Goal: Information Seeking & Learning: Check status

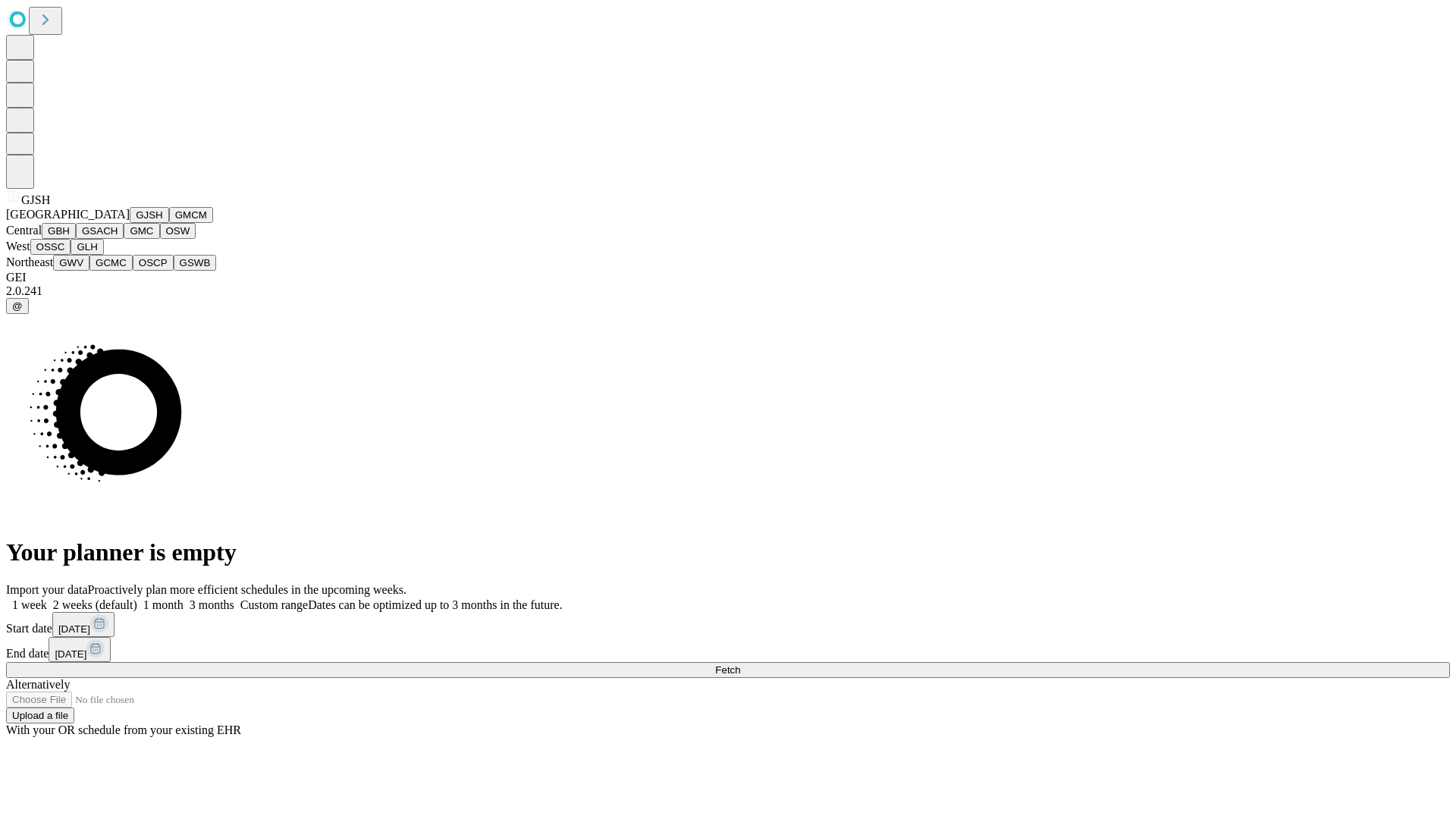
click at [130, 223] on button "GJSH" at bounding box center [149, 214] width 39 height 16
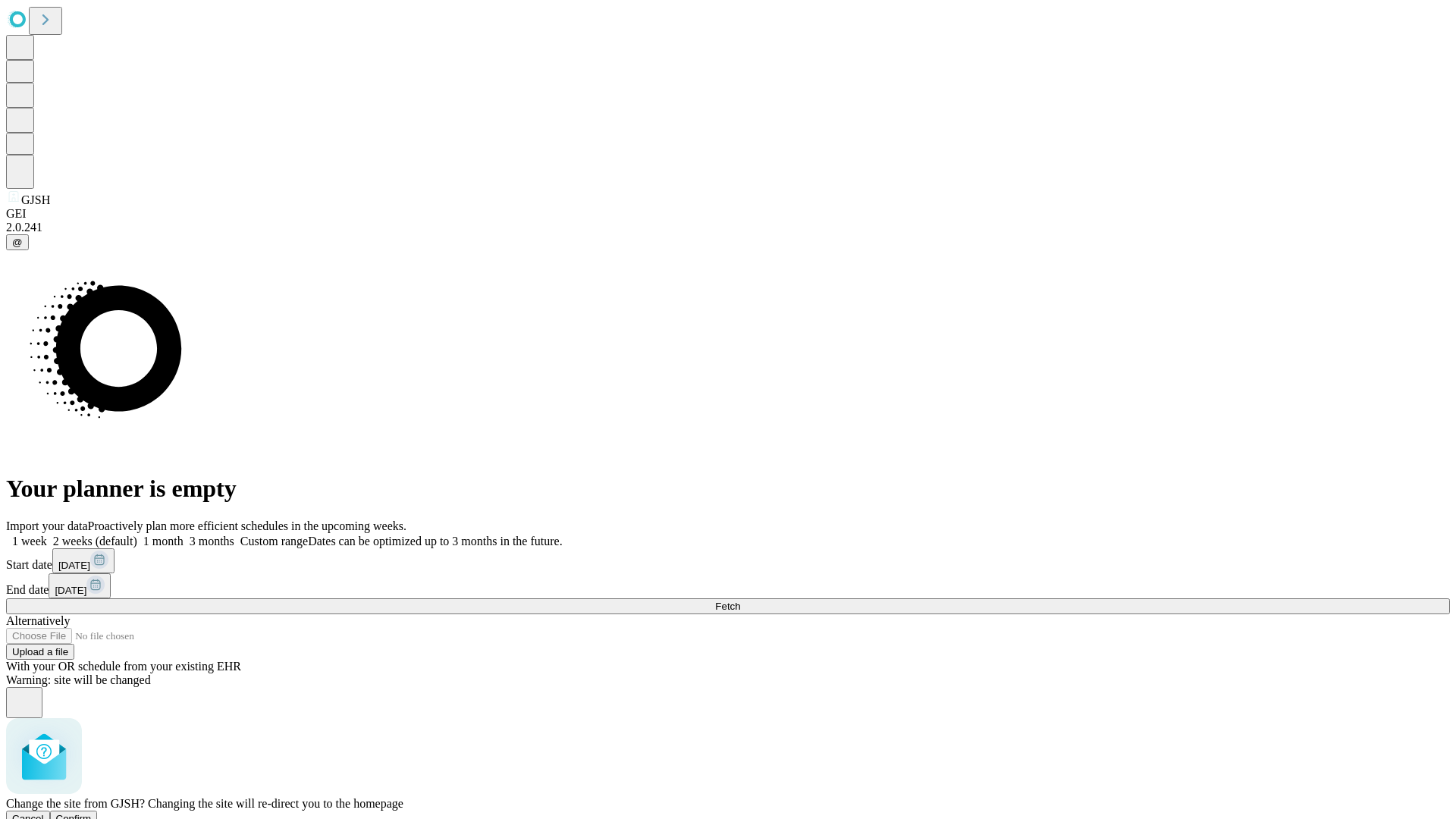
click at [92, 813] on span "Confirm" at bounding box center [74, 819] width 36 height 12
click at [183, 534] on label "1 month" at bounding box center [160, 540] width 46 height 13
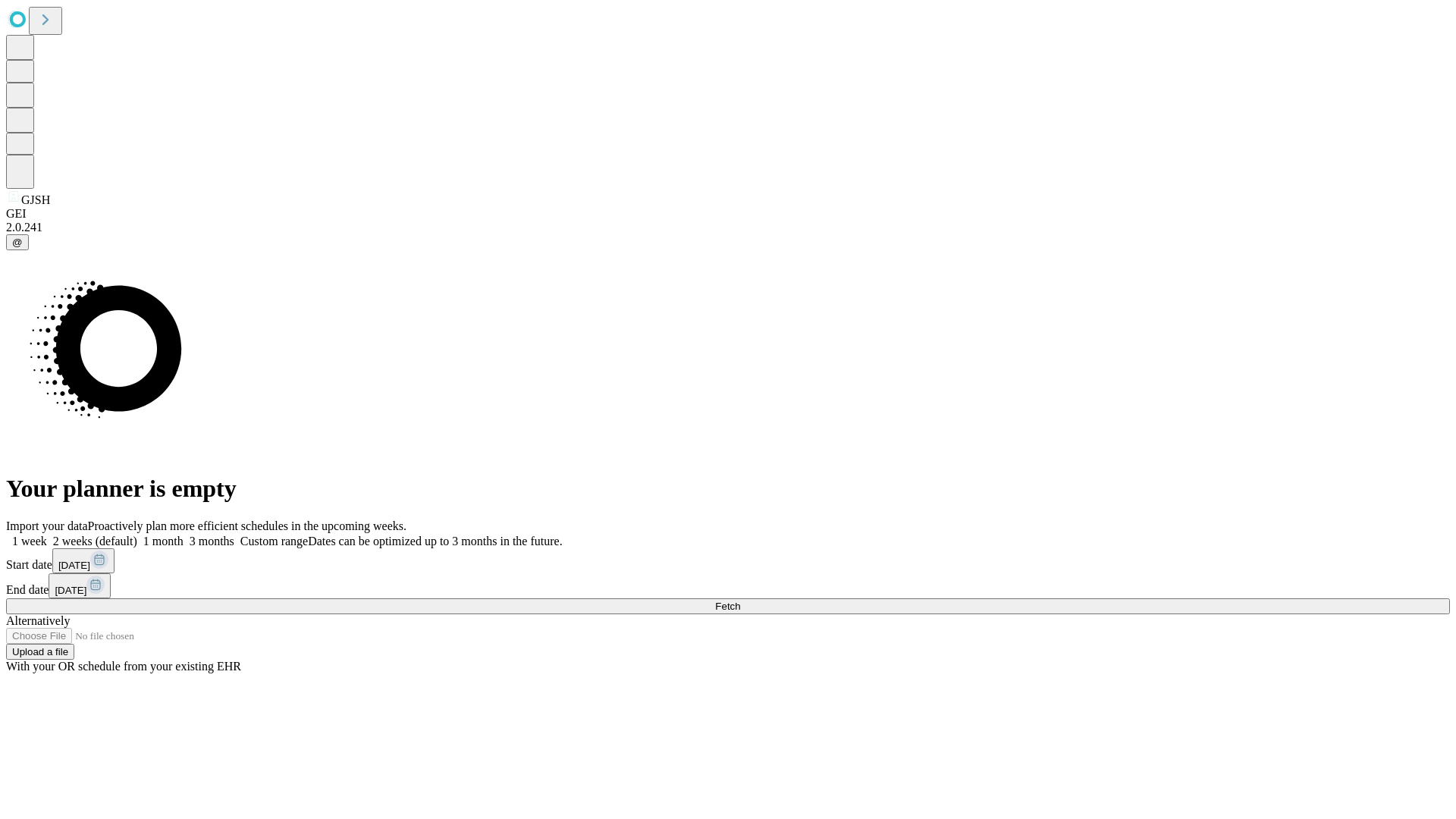
click at [740, 601] on span "Fetch" at bounding box center [728, 606] width 25 height 12
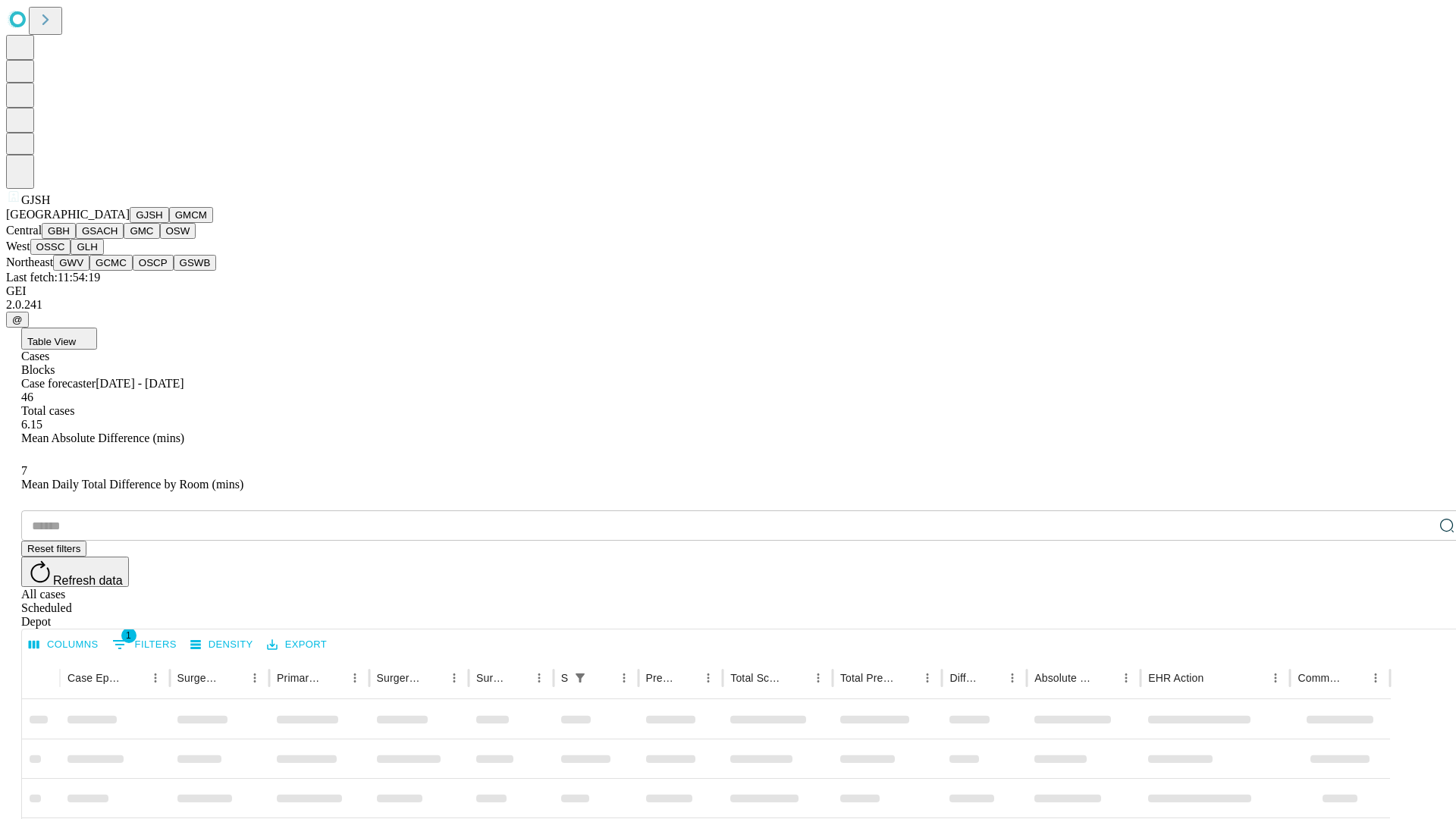
click at [169, 223] on button "GMCM" at bounding box center [190, 214] width 44 height 16
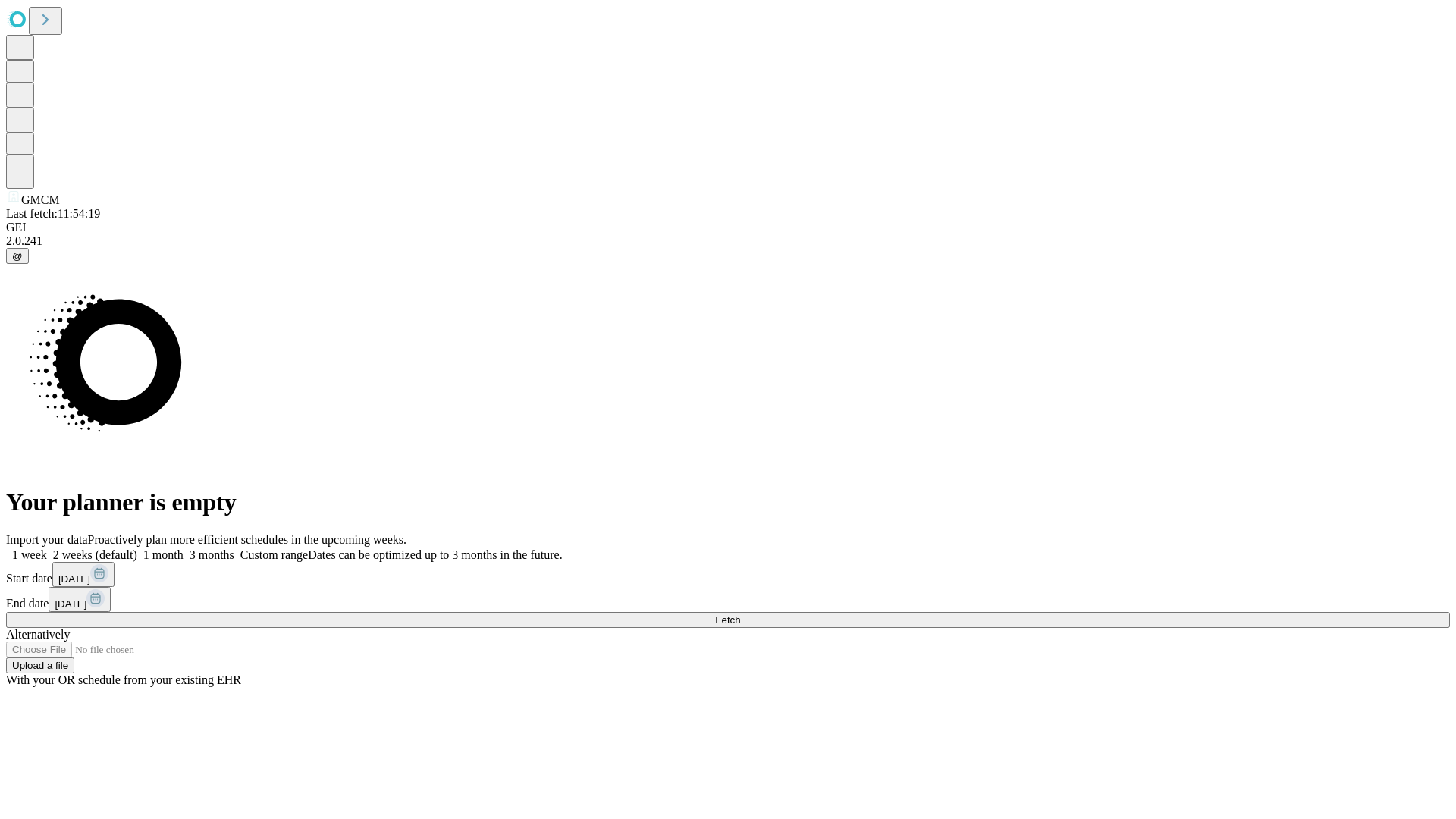
click at [183, 549] on label "1 month" at bounding box center [160, 555] width 46 height 13
click at [740, 614] on span "Fetch" at bounding box center [728, 620] width 25 height 12
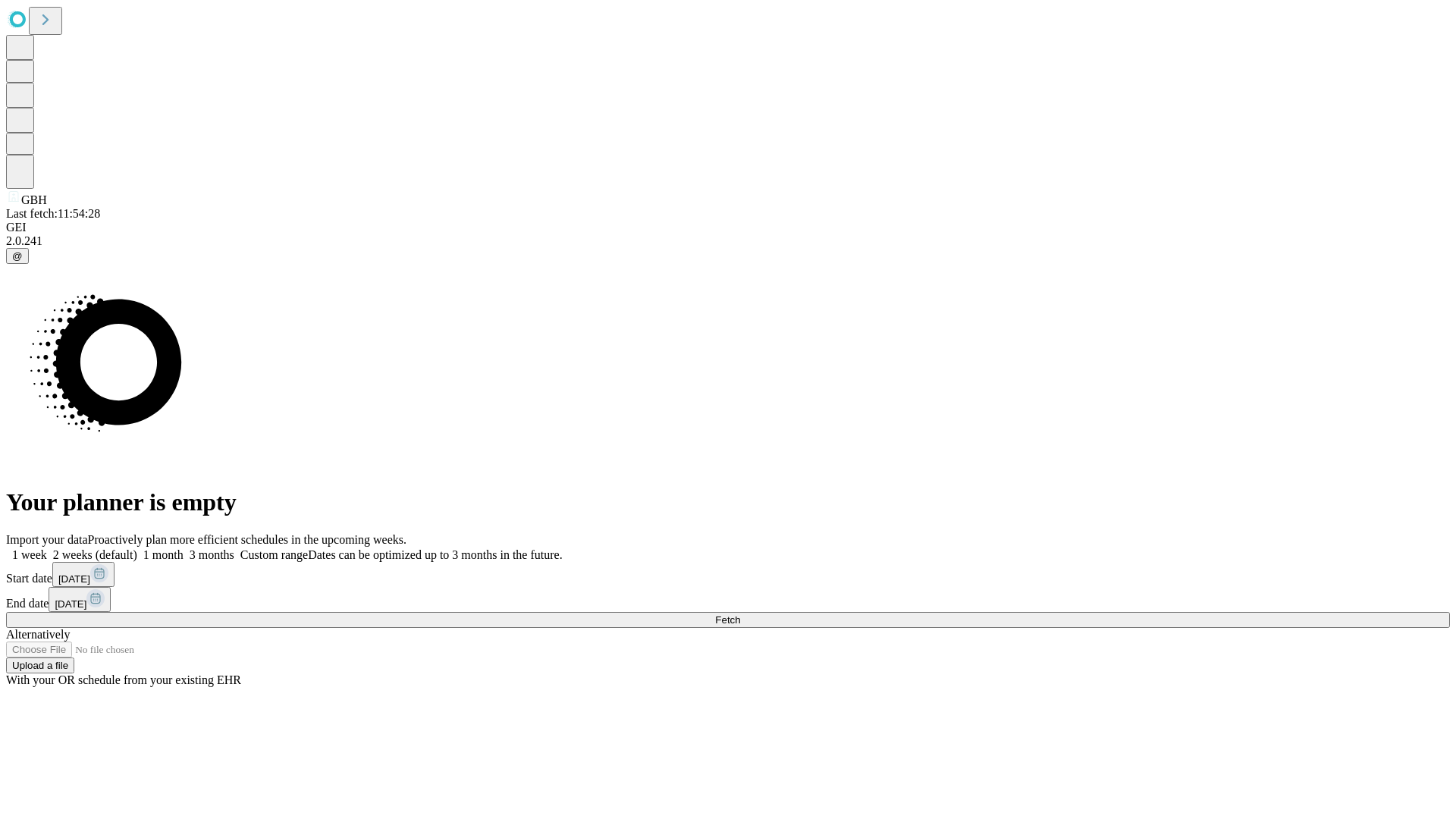
click at [183, 549] on label "1 month" at bounding box center [160, 555] width 46 height 13
click at [740, 614] on span "Fetch" at bounding box center [728, 620] width 25 height 12
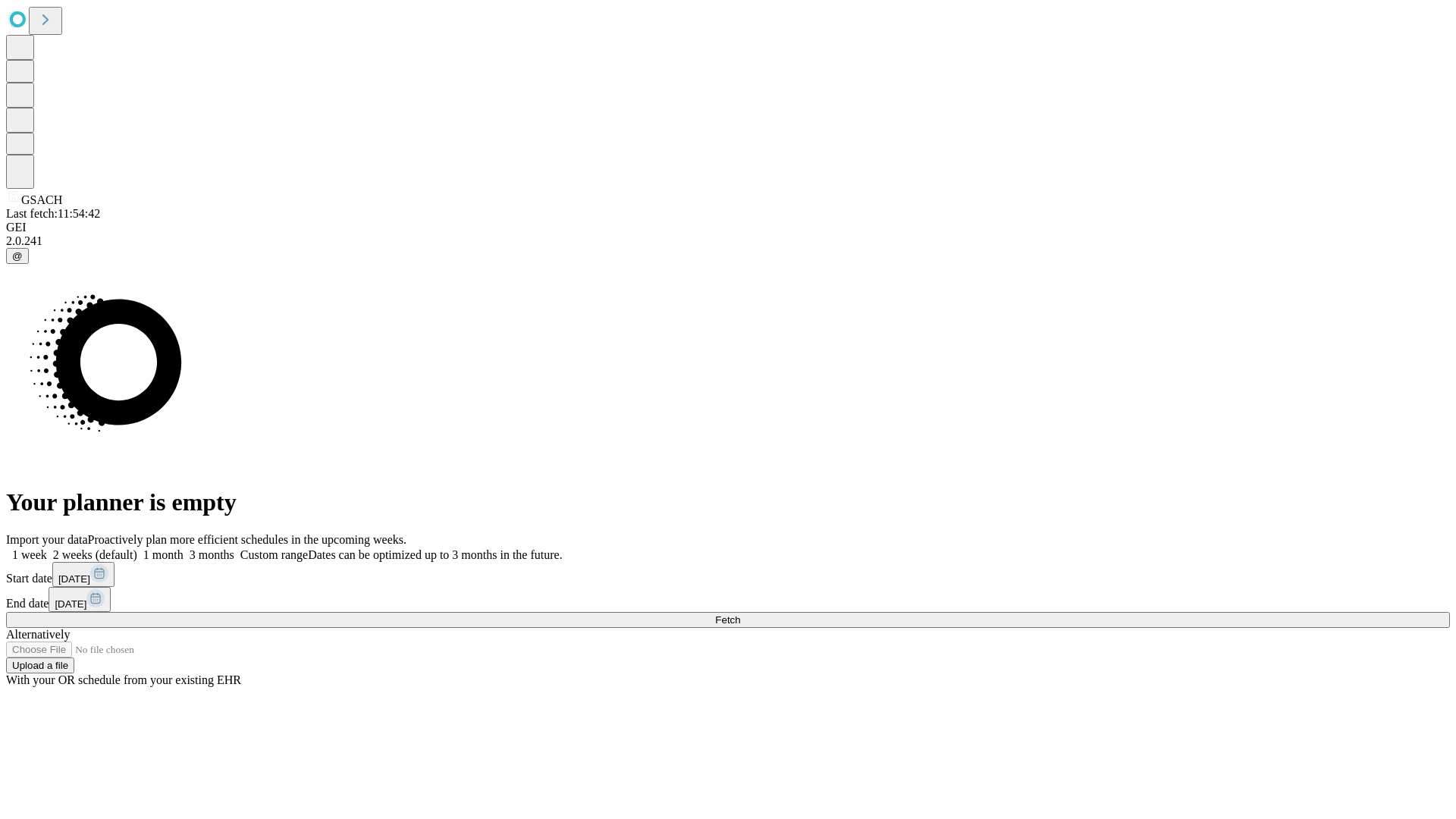
click at [183, 549] on label "1 month" at bounding box center [160, 555] width 46 height 13
click at [740, 614] on span "Fetch" at bounding box center [728, 620] width 25 height 12
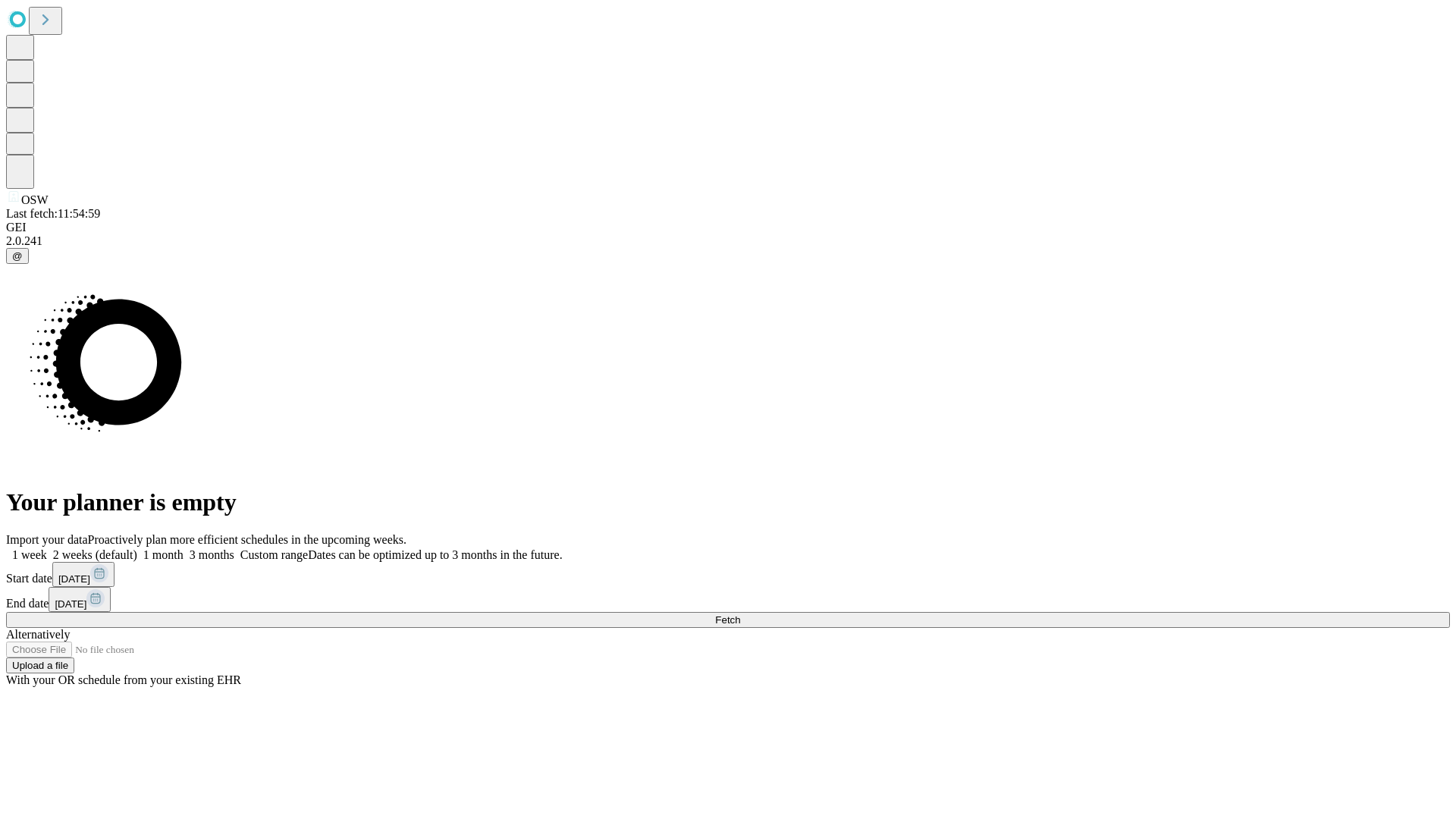
click at [183, 549] on label "1 month" at bounding box center [160, 555] width 46 height 13
click at [740, 614] on span "Fetch" at bounding box center [728, 620] width 25 height 12
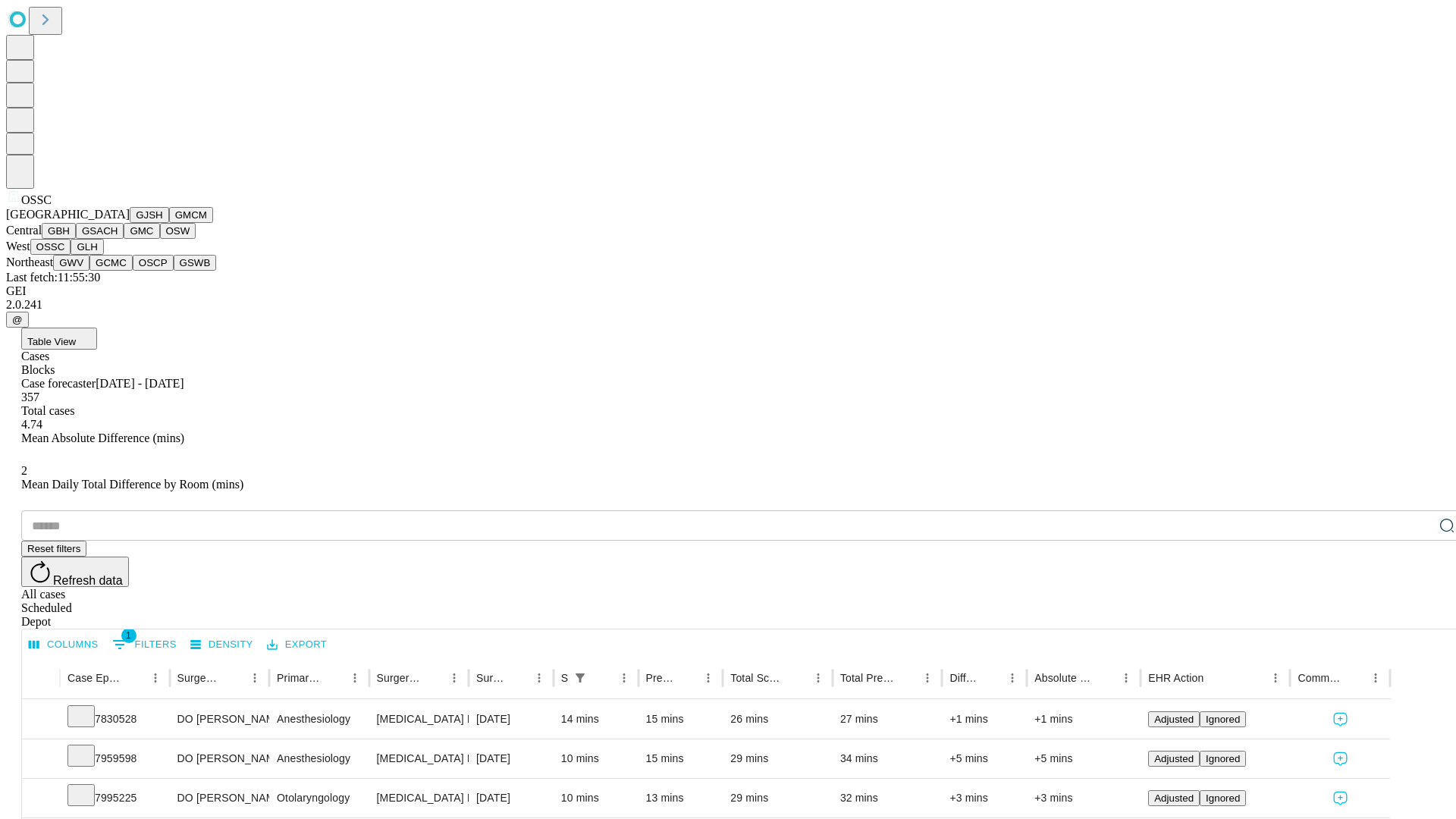
click at [103, 254] on button "GLH" at bounding box center [86, 247] width 32 height 16
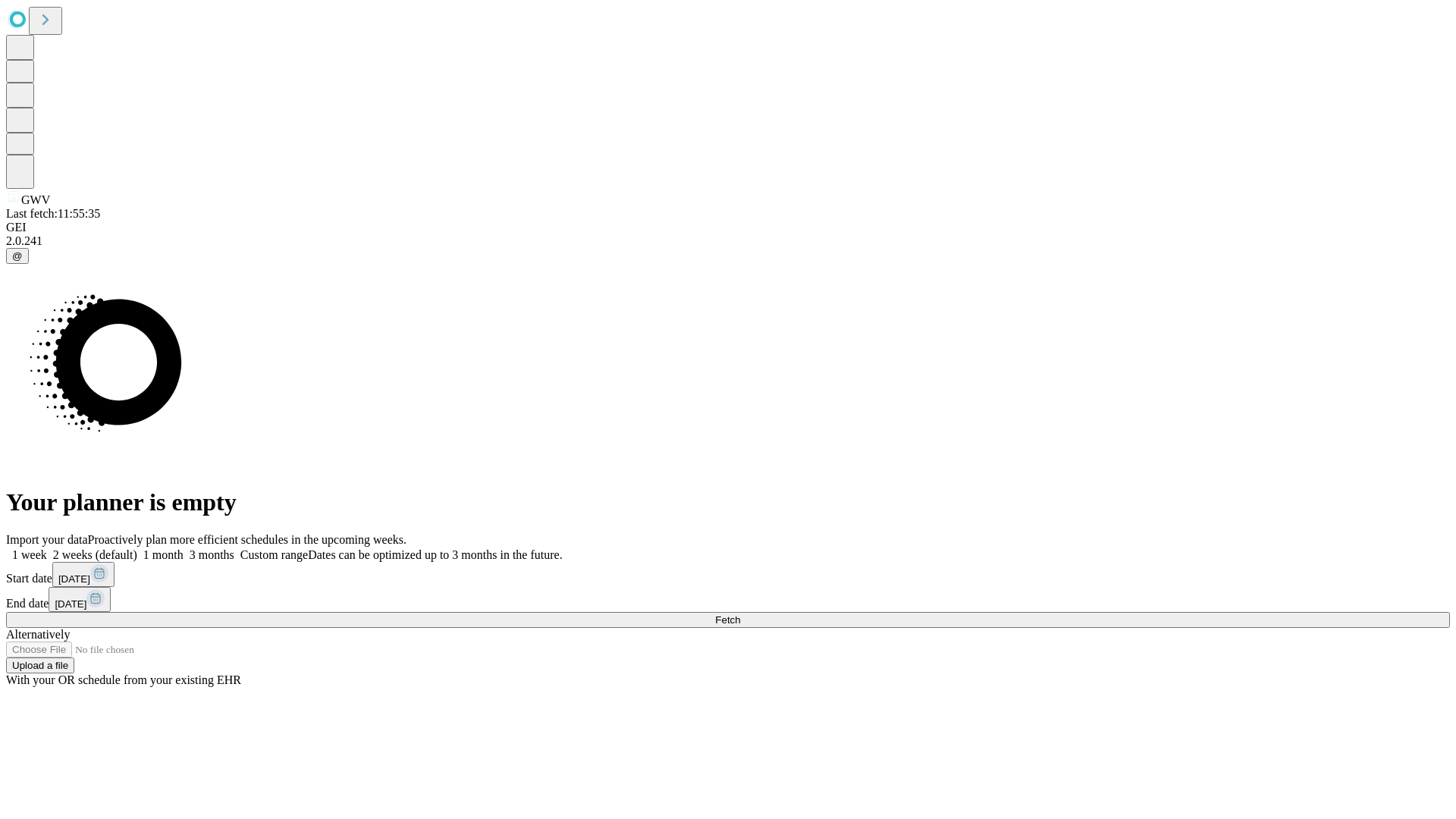
click at [183, 549] on label "1 month" at bounding box center [160, 555] width 46 height 13
click at [740, 614] on span "Fetch" at bounding box center [728, 620] width 25 height 12
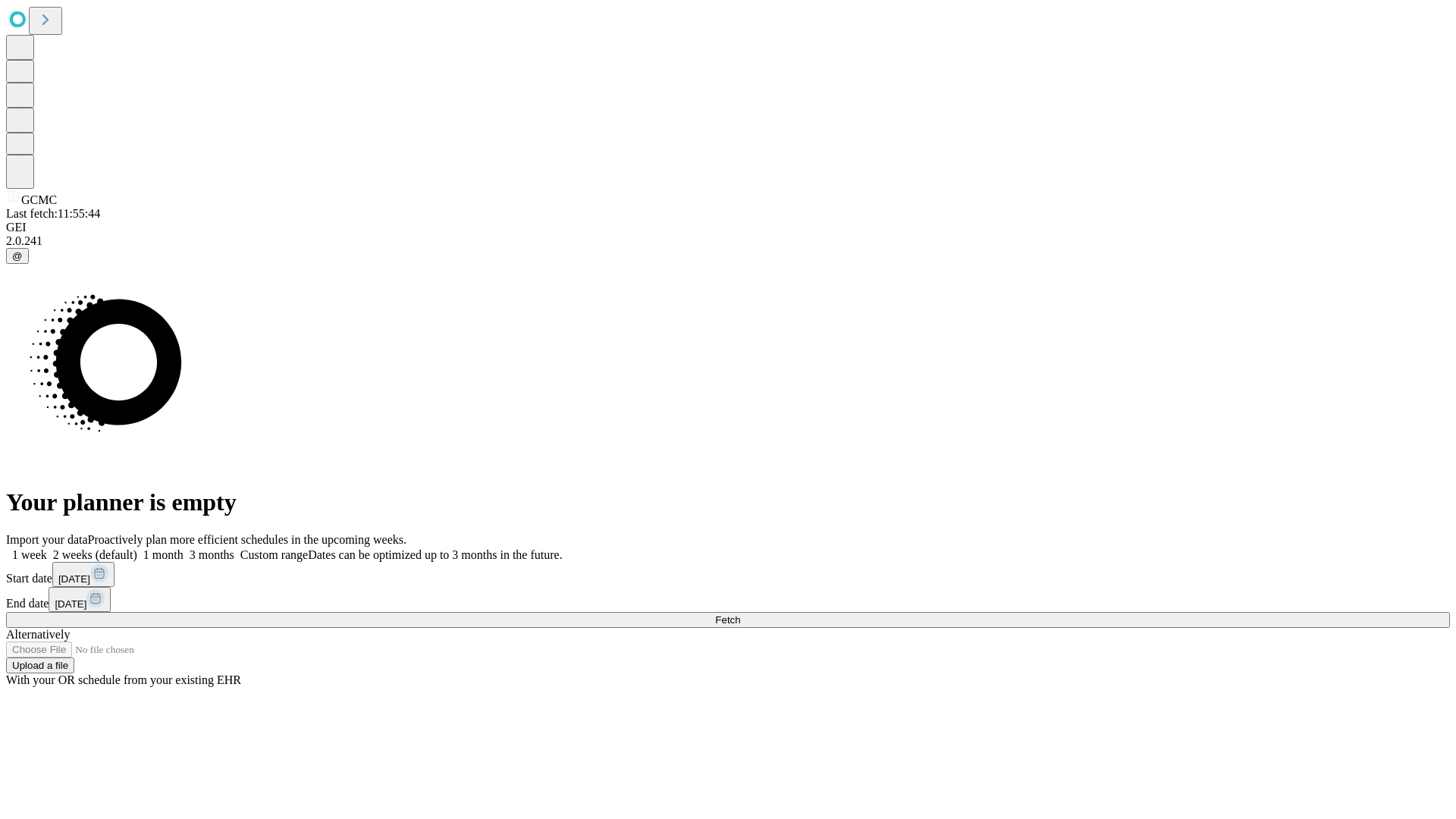
click at [183, 549] on label "1 month" at bounding box center [160, 555] width 46 height 13
click at [740, 614] on span "Fetch" at bounding box center [728, 620] width 25 height 12
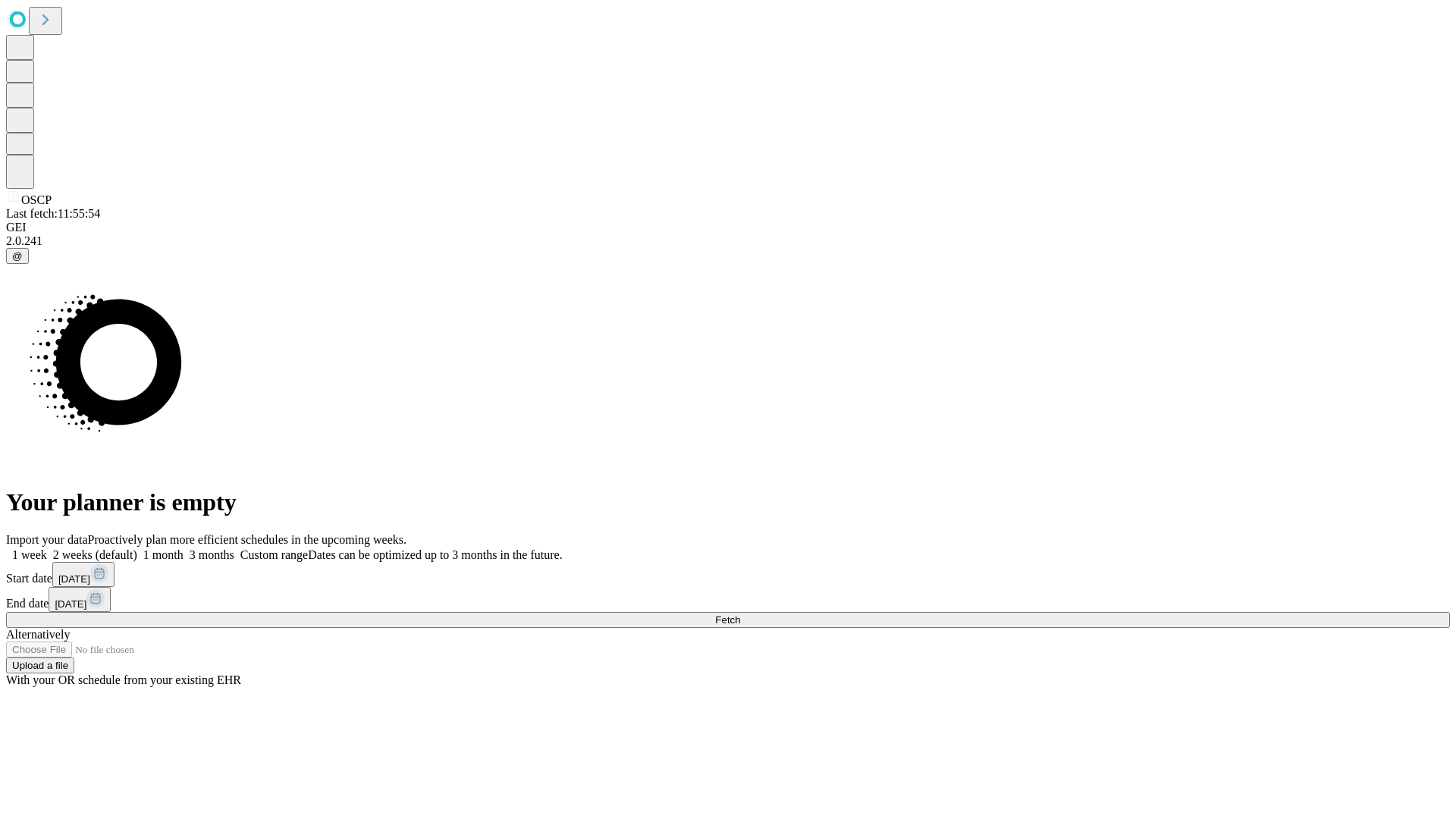
click at [183, 549] on label "1 month" at bounding box center [160, 555] width 46 height 13
click at [740, 614] on span "Fetch" at bounding box center [728, 620] width 25 height 12
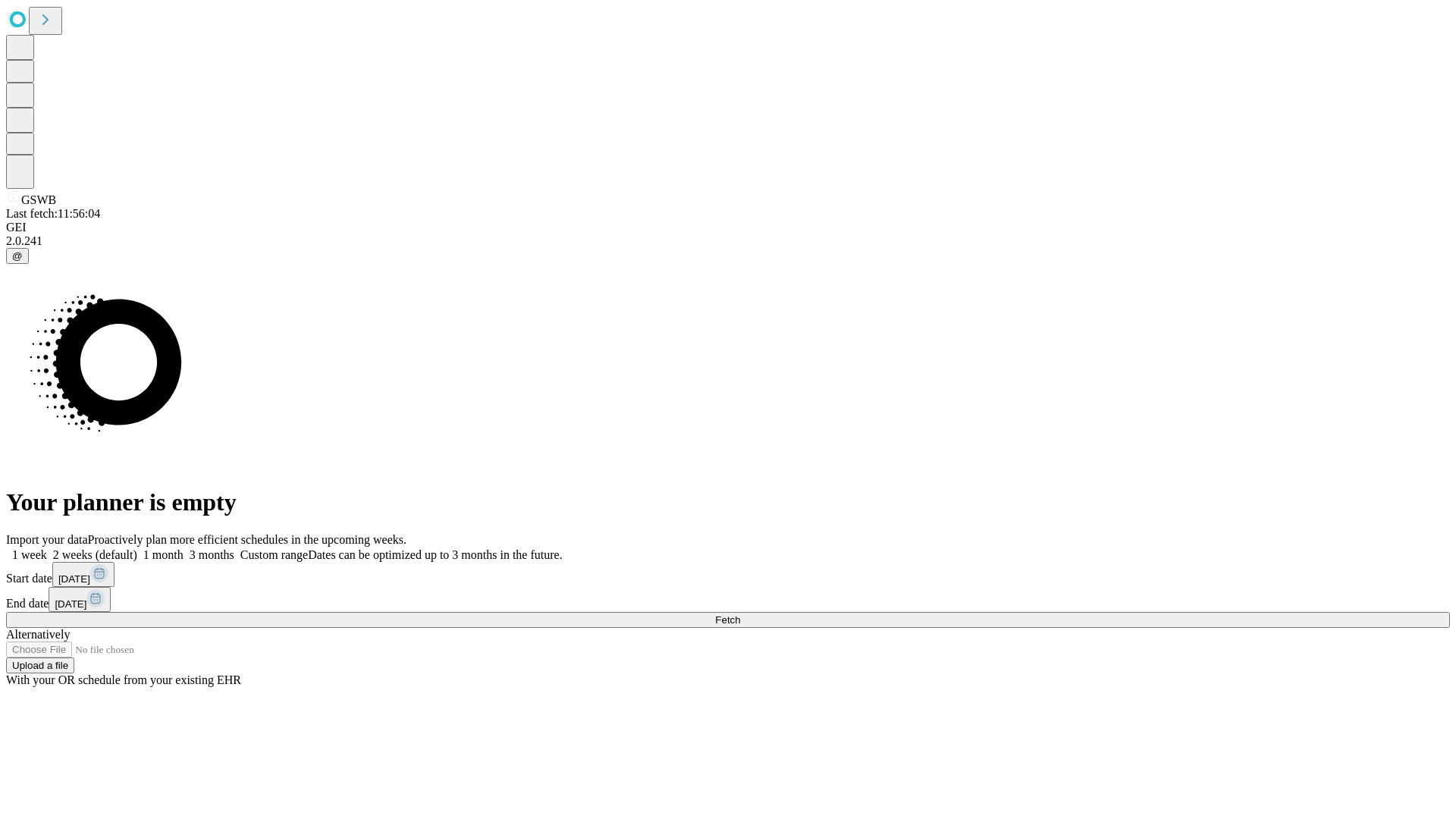
click at [183, 549] on label "1 month" at bounding box center [160, 555] width 46 height 13
click at [740, 614] on span "Fetch" at bounding box center [728, 620] width 25 height 12
